Goal: Entertainment & Leisure: Consume media (video, audio)

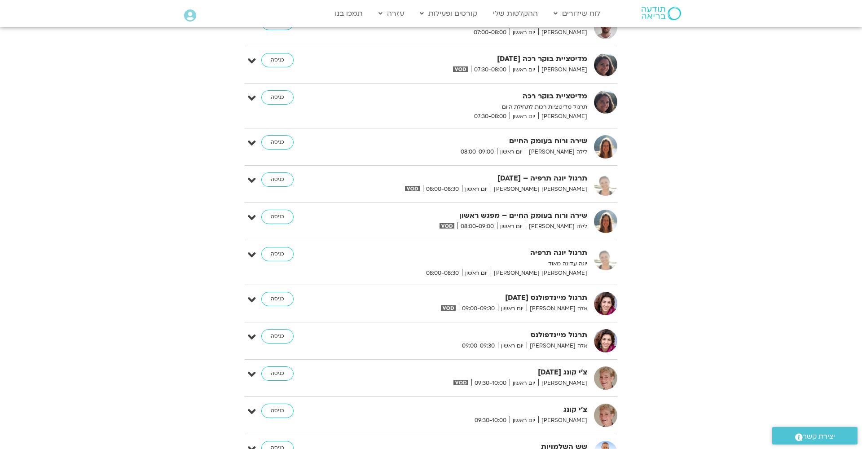
click at [468, 71] on img at bounding box center [460, 68] width 15 height 5
click at [468, 69] on img at bounding box center [460, 68] width 15 height 5
click at [576, 69] on span "קרן גל" at bounding box center [563, 69] width 49 height 9
click at [468, 69] on img at bounding box center [460, 68] width 15 height 5
click at [509, 13] on link "ההקלטות שלי" at bounding box center [516, 13] width 54 height 17
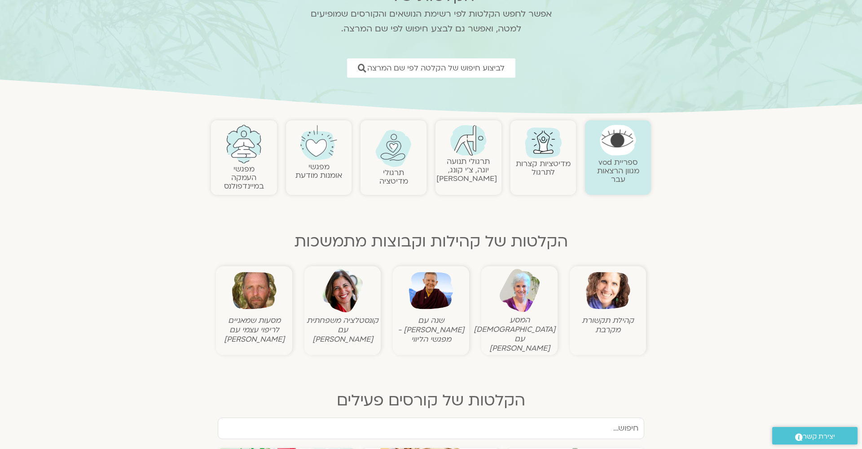
scroll to position [86, 0]
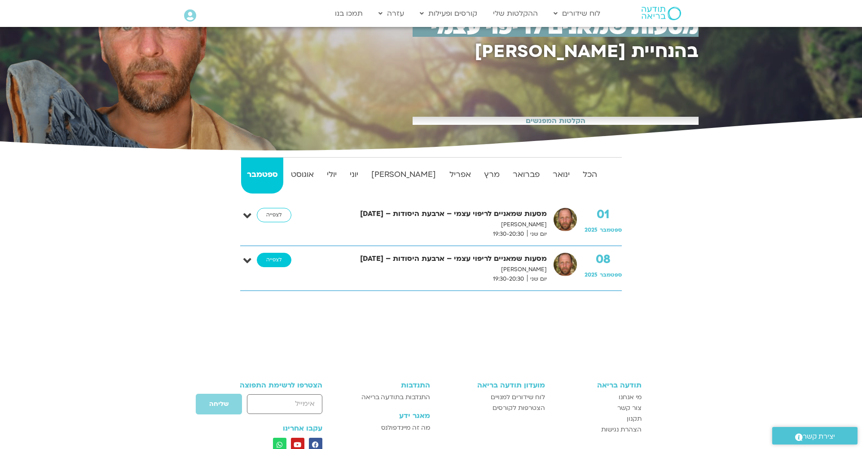
click at [273, 263] on link "לצפייה" at bounding box center [274, 260] width 35 height 14
